Goal: Task Accomplishment & Management: Use online tool/utility

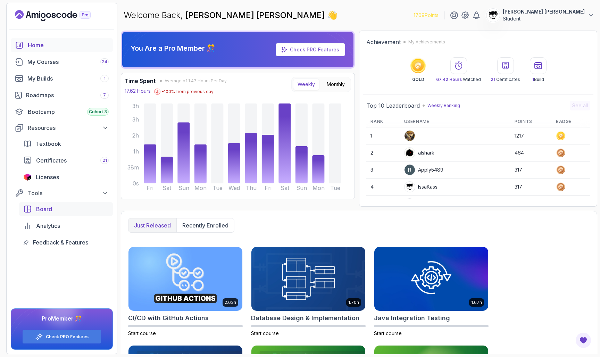
click at [47, 209] on span "Board" at bounding box center [44, 209] width 16 height 8
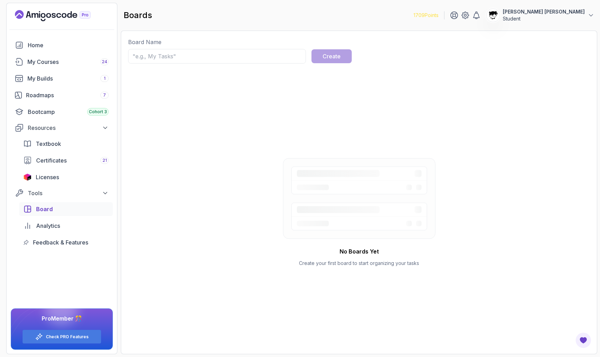
click at [174, 18] on div "boards 1709 Points Abdallah Issa Al-Kass Student" at bounding box center [359, 15] width 477 height 25
click at [53, 248] on link "Feedback & Features" at bounding box center [66, 243] width 94 height 14
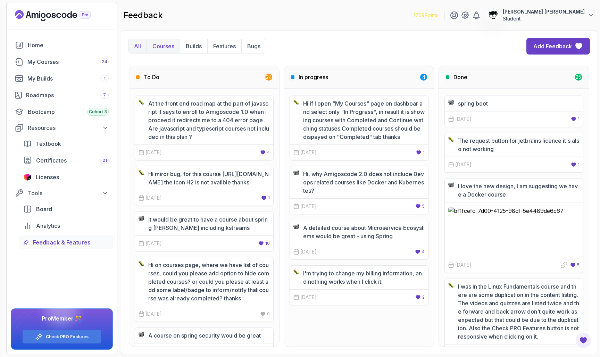
click at [156, 46] on p "Courses" at bounding box center [164, 46] width 22 height 8
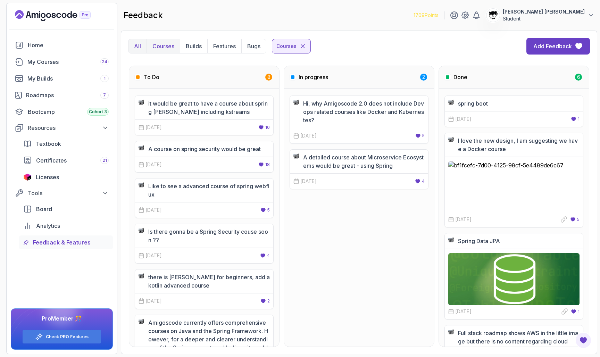
click at [140, 46] on p "All" at bounding box center [137, 46] width 7 height 8
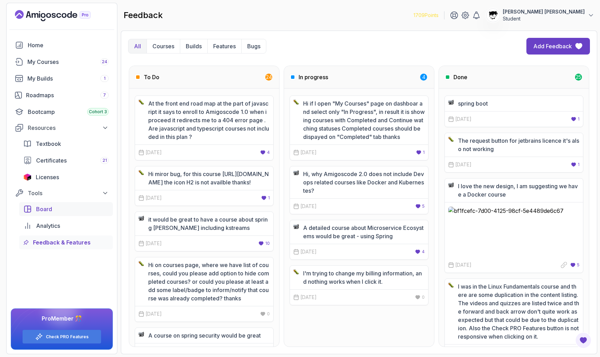
click at [43, 209] on span "Board" at bounding box center [44, 209] width 16 height 8
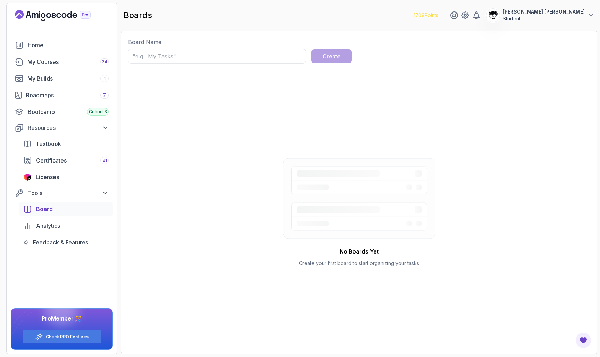
click at [224, 54] on input "text" at bounding box center [217, 56] width 178 height 15
type input "My Tasks"
click at [336, 58] on div "Create" at bounding box center [332, 56] width 18 height 8
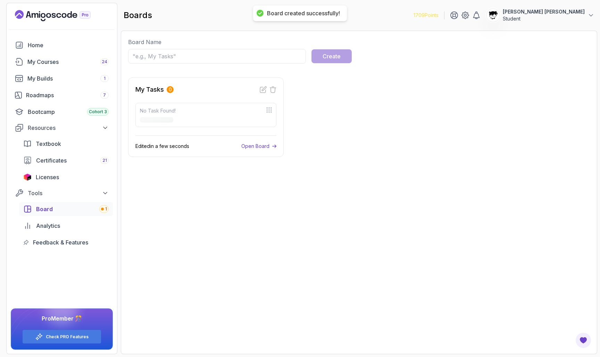
click at [241, 60] on input "text" at bounding box center [217, 56] width 178 height 15
click at [261, 90] on icon at bounding box center [263, 89] width 7 height 7
click at [256, 89] on button "Cancel" at bounding box center [253, 89] width 16 height 7
drag, startPoint x: 268, startPoint y: 107, endPoint x: 267, endPoint y: 117, distance: 9.8
click at [267, 117] on div "No Task Found!" at bounding box center [205, 115] width 141 height 24
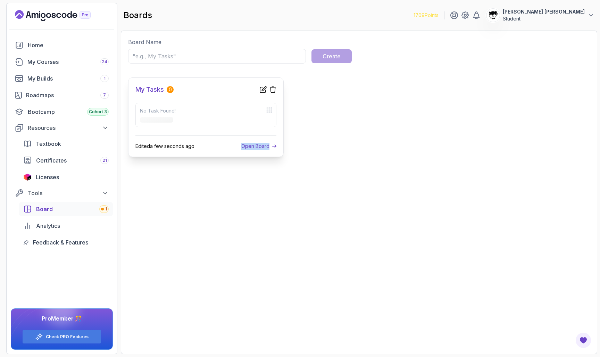
click at [224, 149] on div "Edited a few seconds ago Open Board" at bounding box center [205, 142] width 141 height 14
click at [214, 178] on div "Board Name Create My Tasks 0 No Task Found! Edited a few seconds ago Open Board" at bounding box center [359, 192] width 462 height 309
click at [165, 51] on input "text" at bounding box center [217, 56] width 178 height 15
click at [253, 147] on p "Open Board" at bounding box center [255, 146] width 28 height 7
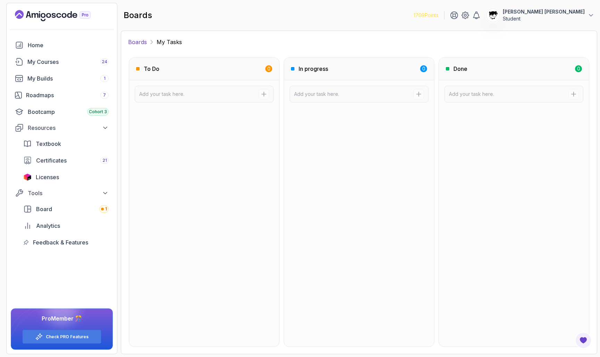
click at [138, 40] on link "Boards" at bounding box center [137, 42] width 19 height 8
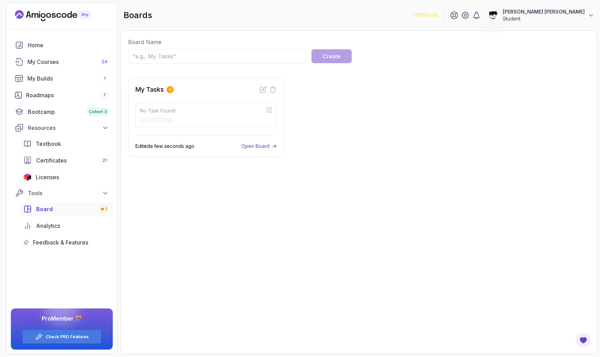
click at [190, 53] on input "text" at bounding box center [217, 56] width 178 height 15
type input "MangaLib API"
click at [344, 54] on button "Create" at bounding box center [332, 56] width 40 height 14
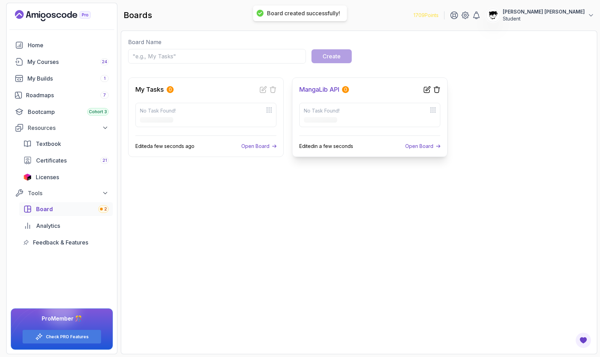
click at [425, 148] on p "Open Board" at bounding box center [419, 146] width 28 height 7
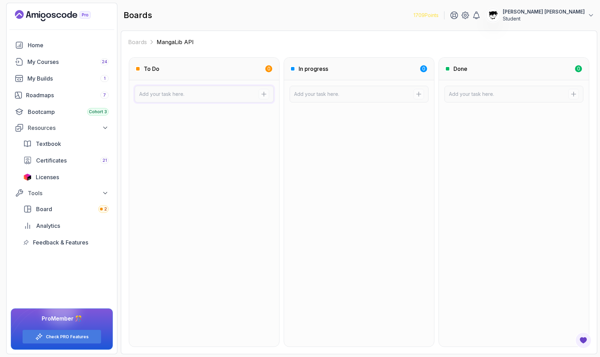
click at [163, 89] on div at bounding box center [204, 94] width 139 height 17
click at [172, 93] on input at bounding box center [199, 94] width 120 height 7
type input "Implement a Frontend"
click at [264, 94] on button "submit" at bounding box center [264, 94] width 10 height 10
click at [257, 93] on input "Implement a Frontend" at bounding box center [199, 94] width 120 height 7
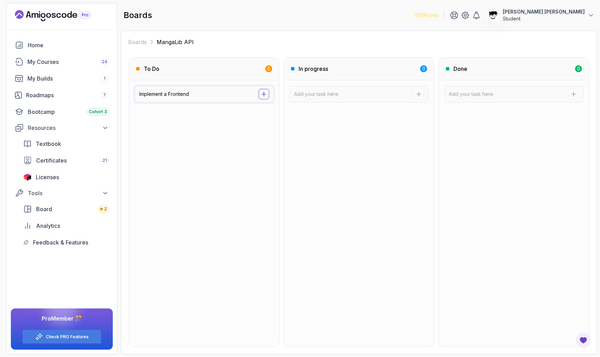
click at [263, 95] on icon "submit" at bounding box center [264, 94] width 7 height 7
click at [268, 171] on icon at bounding box center [266, 170] width 7 height 7
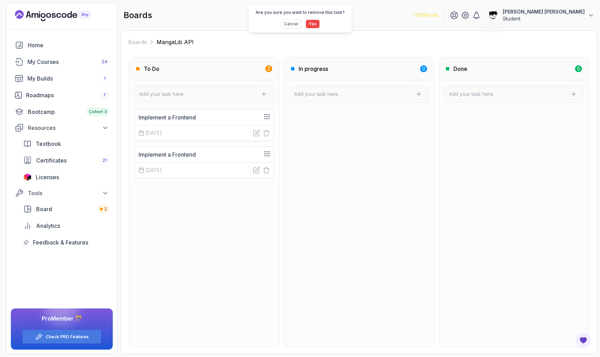
click at [312, 22] on button "Yes" at bounding box center [312, 23] width 14 height 9
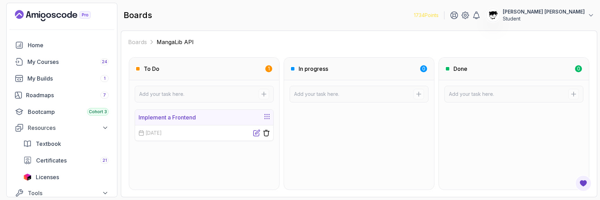
click at [254, 131] on icon at bounding box center [256, 133] width 7 height 7
click at [162, 134] on p "[DATE]" at bounding box center [154, 133] width 16 height 7
click at [147, 135] on p "[DATE]" at bounding box center [154, 133] width 16 height 7
click at [136, 135] on div "16 Sep, 2025 Cancel Save" at bounding box center [204, 133] width 138 height 16
click at [241, 135] on button "Cancel" at bounding box center [246, 133] width 16 height 7
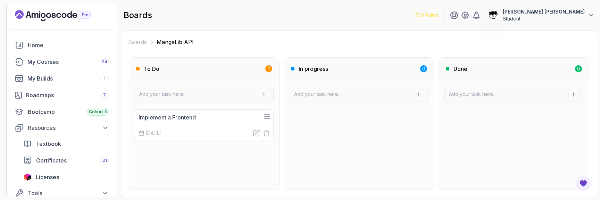
click at [190, 116] on p "Implement a Frontend" at bounding box center [167, 117] width 57 height 8
click at [297, 93] on input at bounding box center [354, 94] width 120 height 7
click at [375, 97] on input at bounding box center [354, 94] width 120 height 7
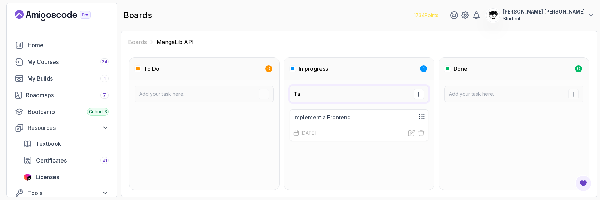
type input "T"
type input "Implement a Backend"
click at [424, 92] on button "submit" at bounding box center [419, 94] width 10 height 10
drag, startPoint x: 355, startPoint y: 114, endPoint x: 354, endPoint y: 162, distance: 47.3
click at [258, 151] on div at bounding box center [204, 145] width 150 height 87
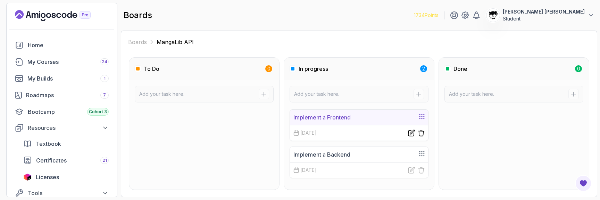
drag, startPoint x: 326, startPoint y: 158, endPoint x: 326, endPoint y: 124, distance: 34.0
click at [255, 134] on div at bounding box center [204, 145] width 150 height 87
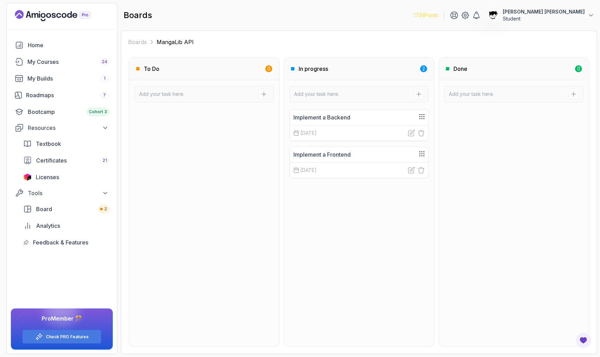
click at [428, 65] on div "In progress 2" at bounding box center [359, 69] width 150 height 23
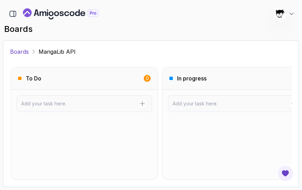
click at [26, 50] on link "Boards" at bounding box center [19, 52] width 19 height 8
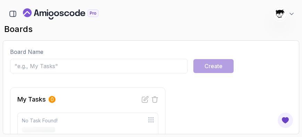
scroll to position [-1, 0]
click at [47, 67] on input "text" at bounding box center [99, 66] width 178 height 15
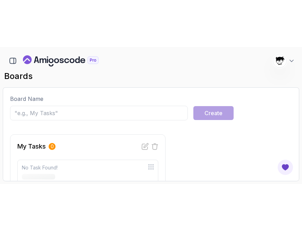
scroll to position [0, 0]
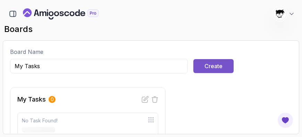
type input "My Tasks"
click at [213, 63] on div "Create" at bounding box center [214, 66] width 18 height 8
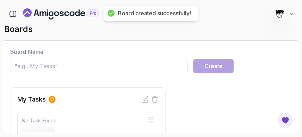
click at [272, 136] on section "1739 Points [PERSON_NAME] [PERSON_NAME] Student Home My Courses 24 My Builds 1 …" at bounding box center [151, 68] width 302 height 137
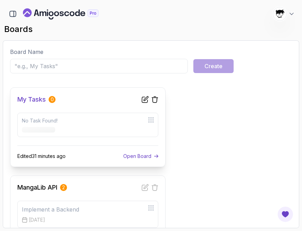
click at [130, 154] on p "Open Board" at bounding box center [137, 156] width 28 height 7
